Goal: Task Accomplishment & Management: Manage account settings

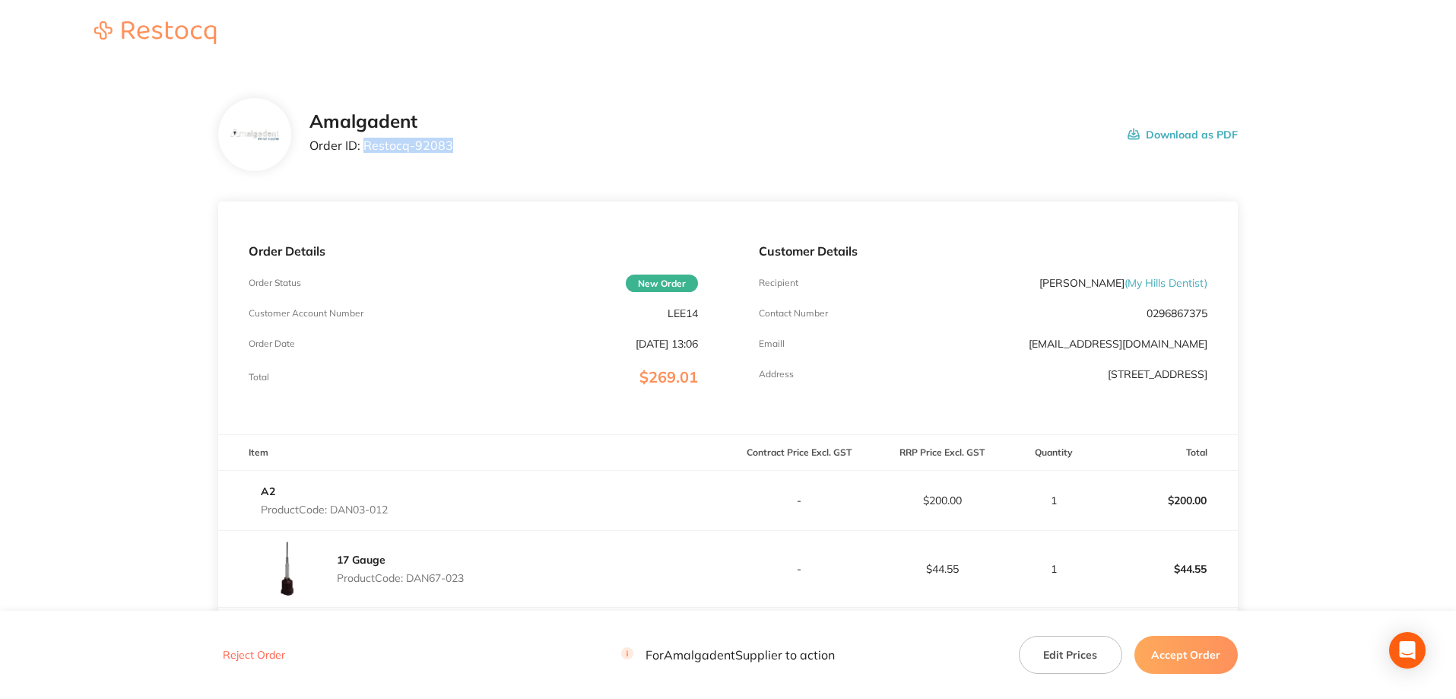
drag, startPoint x: 458, startPoint y: 145, endPoint x: 364, endPoint y: 144, distance: 93.5
click at [364, 144] on div "Amalgadent Order ID: Restocq- 92083 Download as PDF" at bounding box center [773, 134] width 928 height 47
copy p "Restocq- 92083"
click at [108, 209] on main "Amalgadent Order ID: Restocq- 92083 Download as PDF Order Details Order Status …" at bounding box center [728, 479] width 1456 height 823
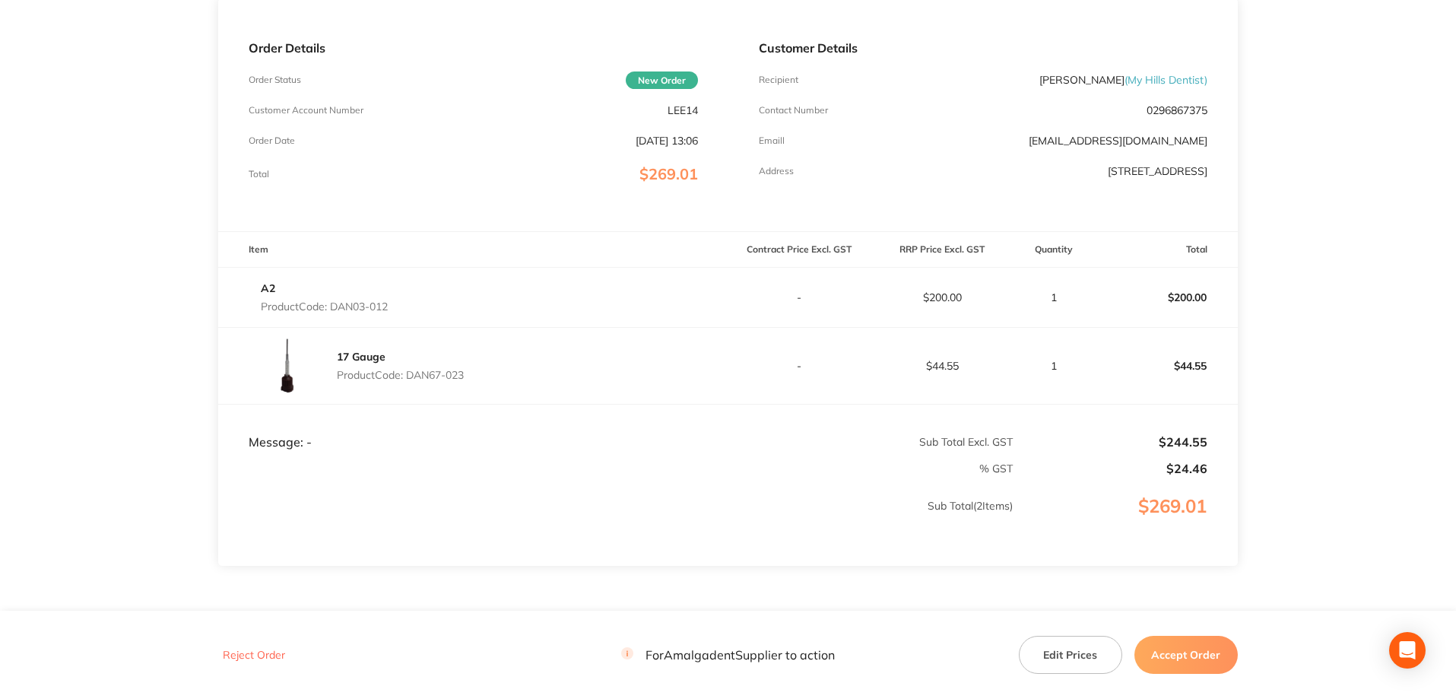
drag, startPoint x: 478, startPoint y: 376, endPoint x: 408, endPoint y: 377, distance: 69.2
click at [408, 377] on div "17 Gauge Product Code: DAN67-023" at bounding box center [472, 366] width 509 height 76
copy p "DAN67-023"
drag, startPoint x: 157, startPoint y: 285, endPoint x: 337, endPoint y: 300, distance: 180.9
click at [157, 285] on main "Amalgadent Order ID: Restocq- 92083 Download as PDF Order Details Order Status …" at bounding box center [728, 276] width 1456 height 823
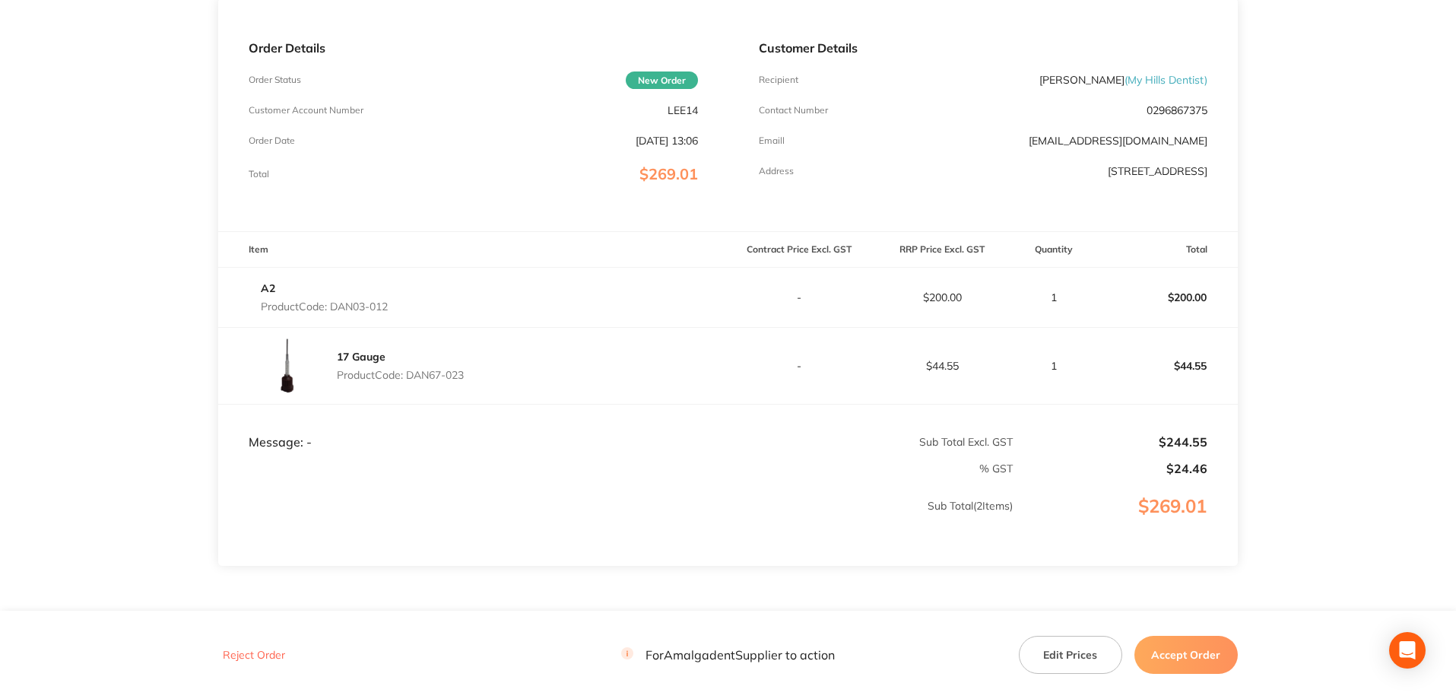
drag, startPoint x: 401, startPoint y: 309, endPoint x: 335, endPoint y: 307, distance: 65.4
click at [335, 307] on div "A2 Product Code: DAN03-012" at bounding box center [472, 297] width 509 height 43
copy p "DAN03-012"
click at [132, 286] on main "Amalgadent Order ID: Restocq- 92083 Download as PDF Order Details Order Status …" at bounding box center [728, 276] width 1456 height 823
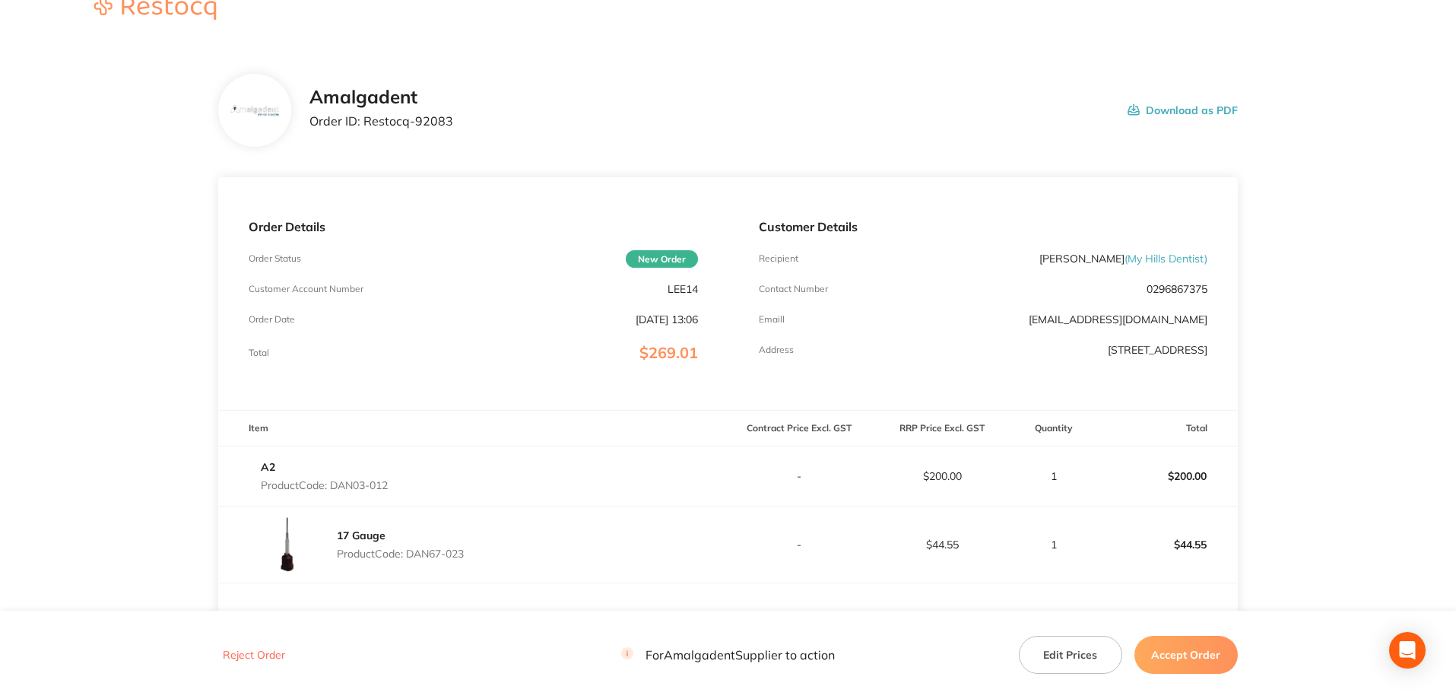
scroll to position [0, 0]
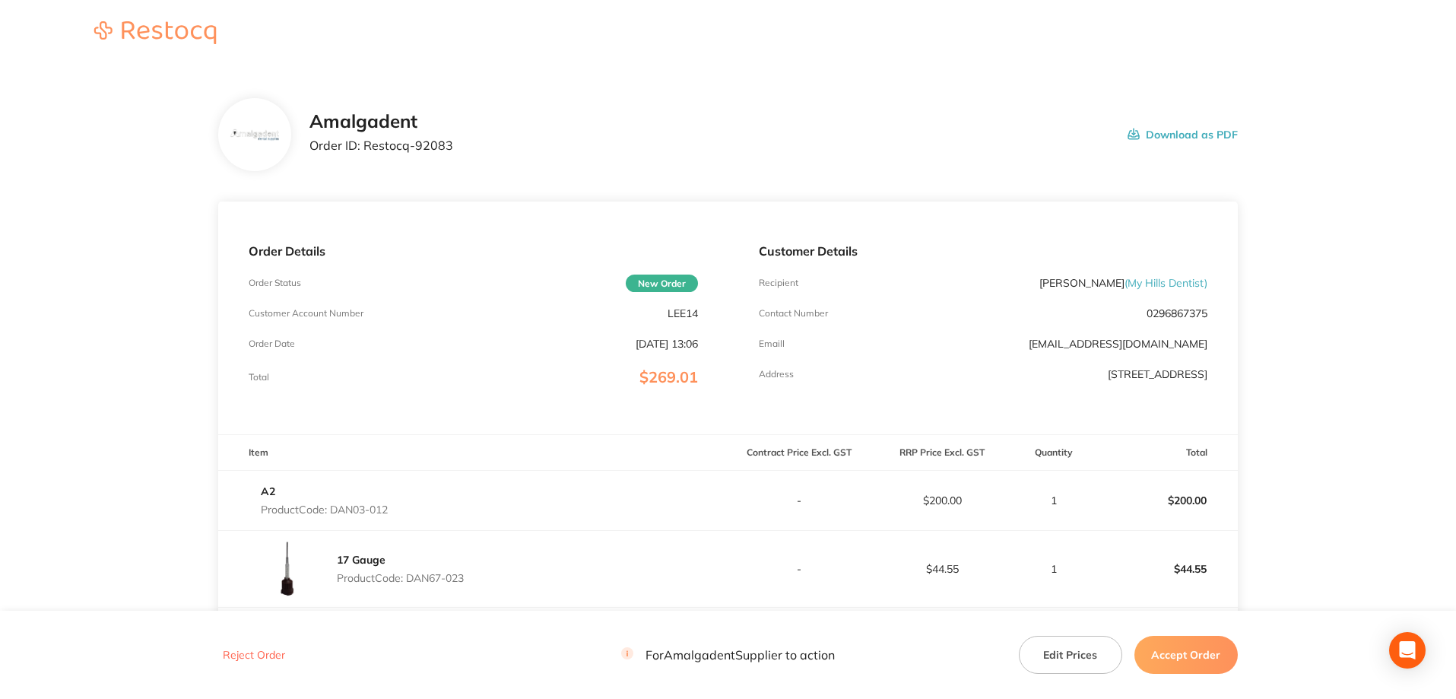
click at [1193, 665] on button "Accept Order" at bounding box center [1186, 655] width 103 height 38
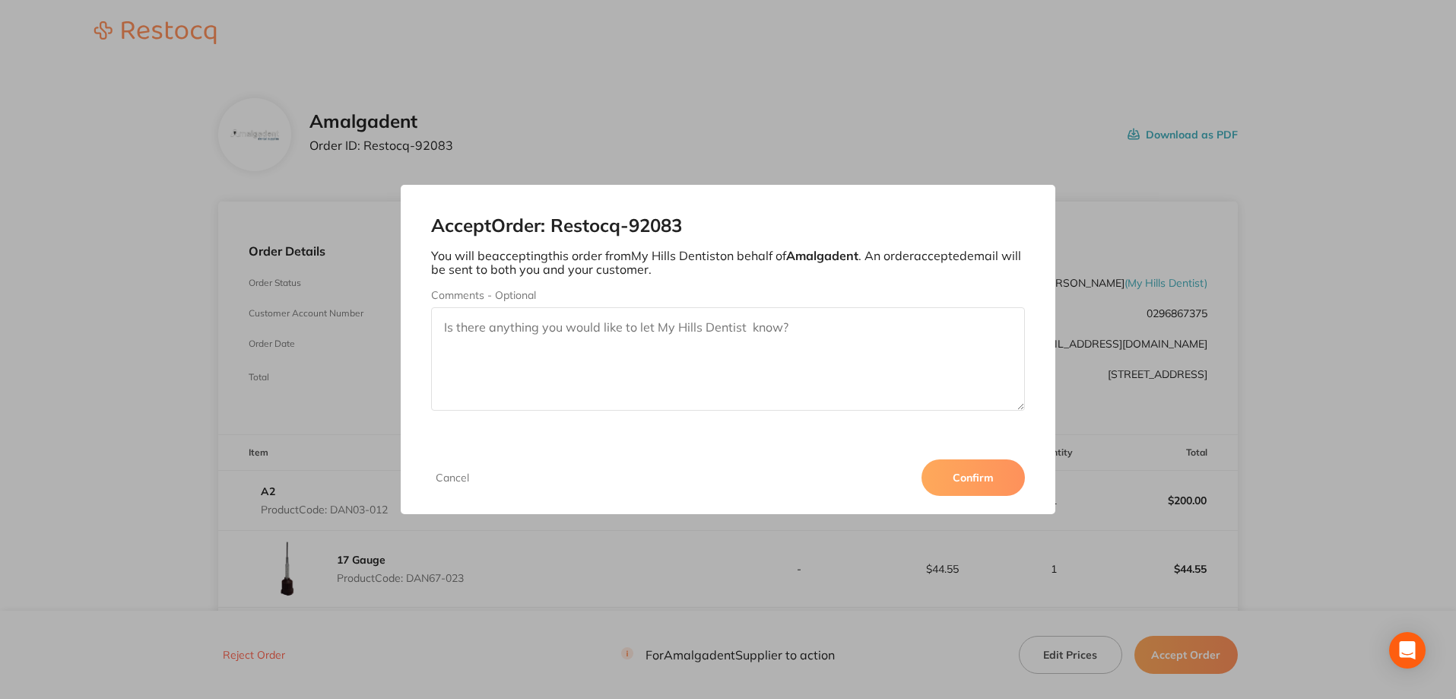
click at [979, 475] on button "Confirm" at bounding box center [973, 477] width 103 height 36
